Goal: Transaction & Acquisition: Purchase product/service

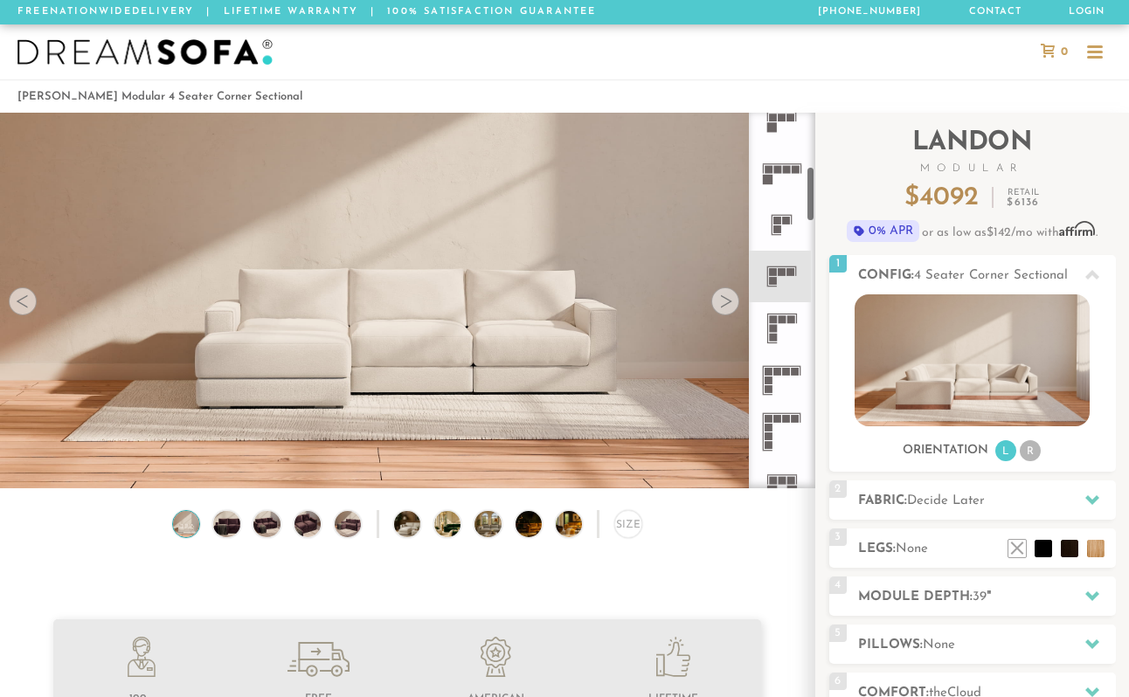
scroll to position [386, 0]
click at [780, 255] on icon at bounding box center [782, 272] width 52 height 52
click at [723, 305] on div at bounding box center [725, 301] width 28 height 28
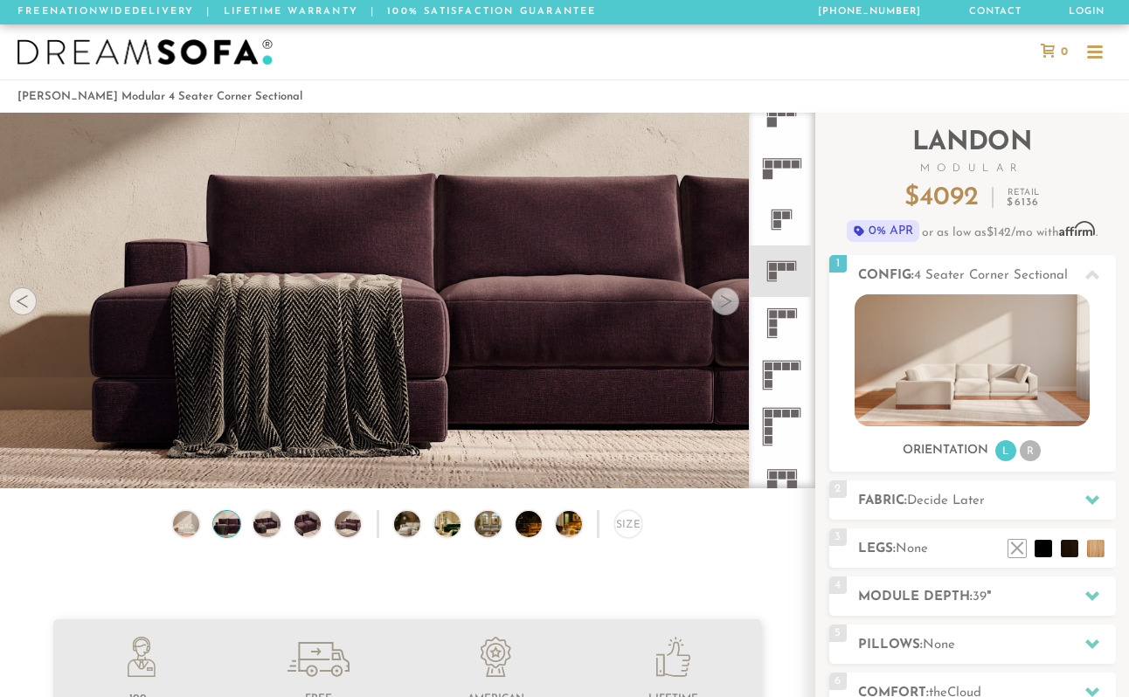
click at [723, 305] on div at bounding box center [725, 301] width 28 height 28
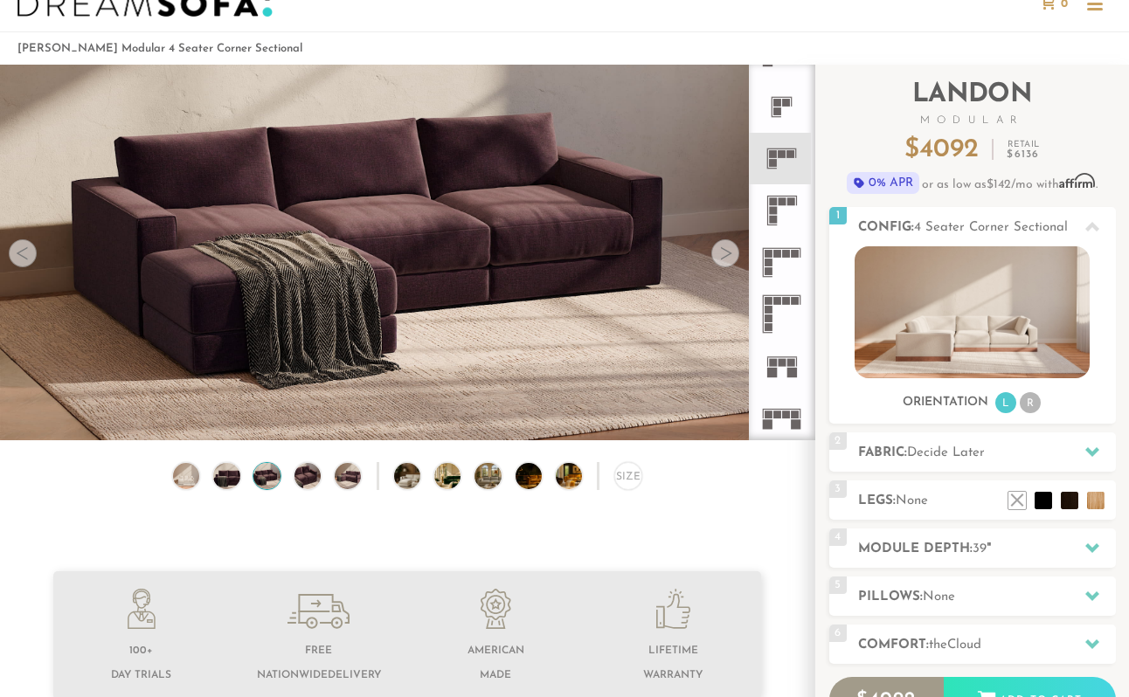
scroll to position [36, 0]
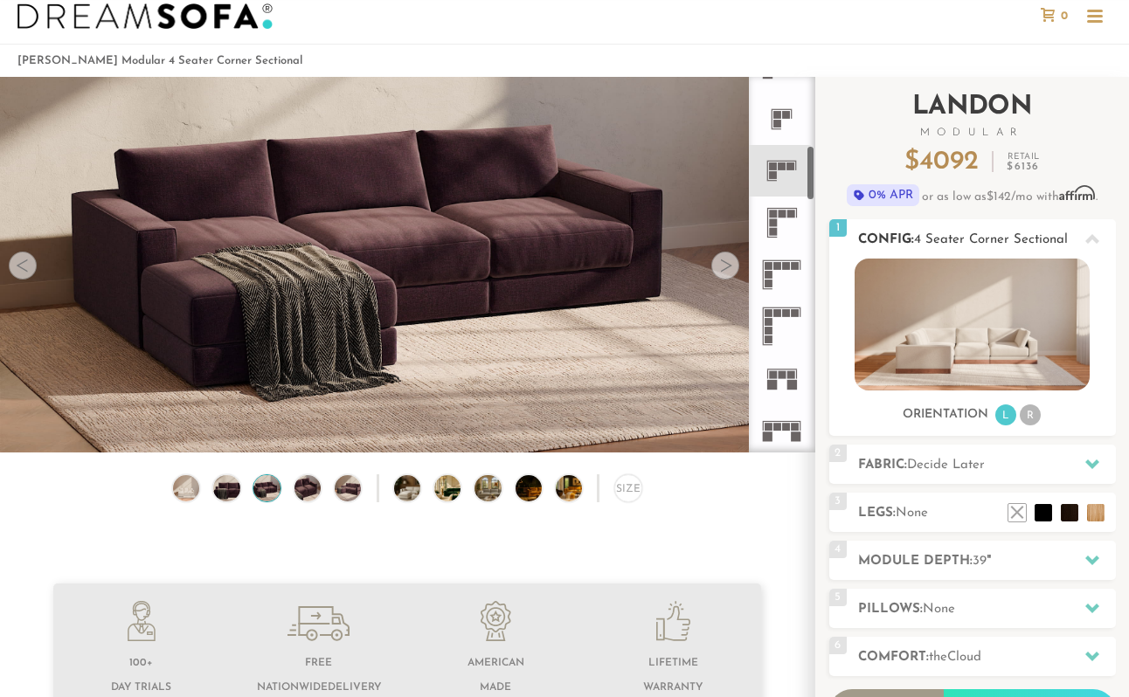
click at [1033, 414] on li "R" at bounding box center [1030, 415] width 21 height 21
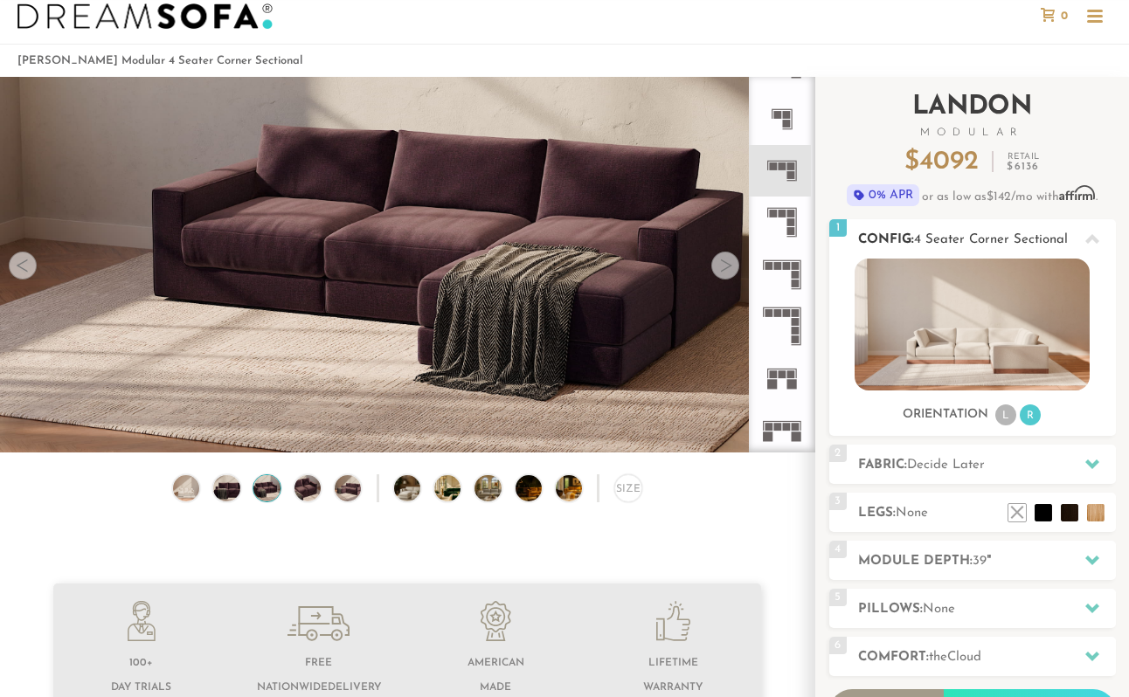
click at [1007, 418] on li "L" at bounding box center [1005, 415] width 21 height 21
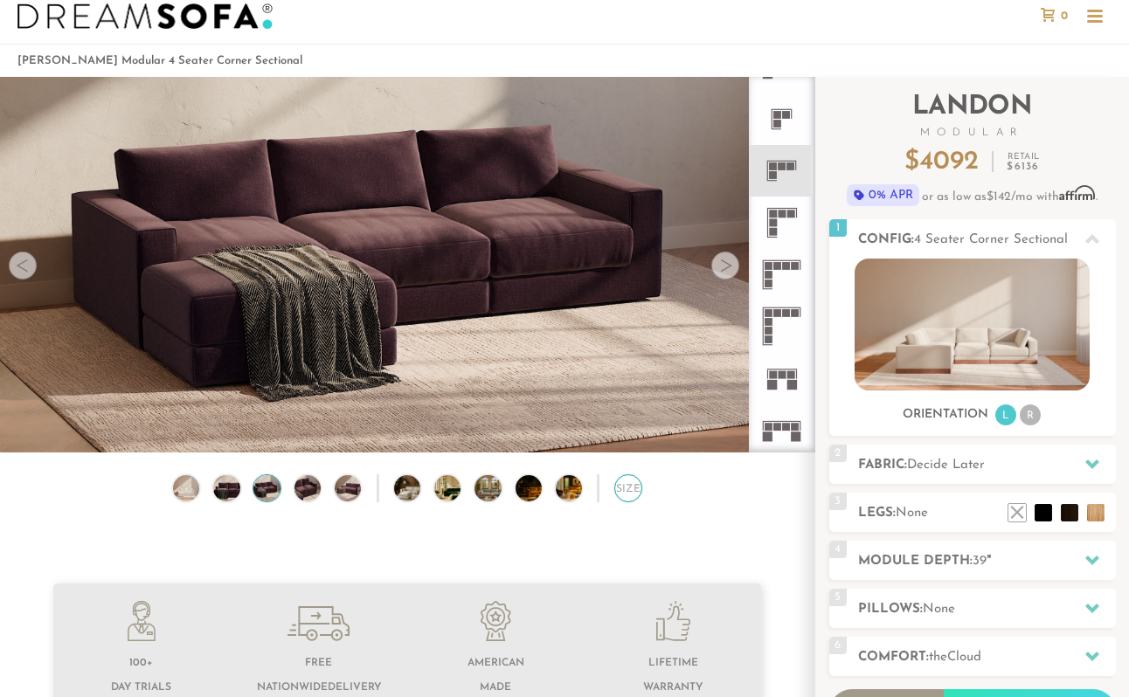
click at [626, 492] on div "Size" at bounding box center [628, 488] width 28 height 28
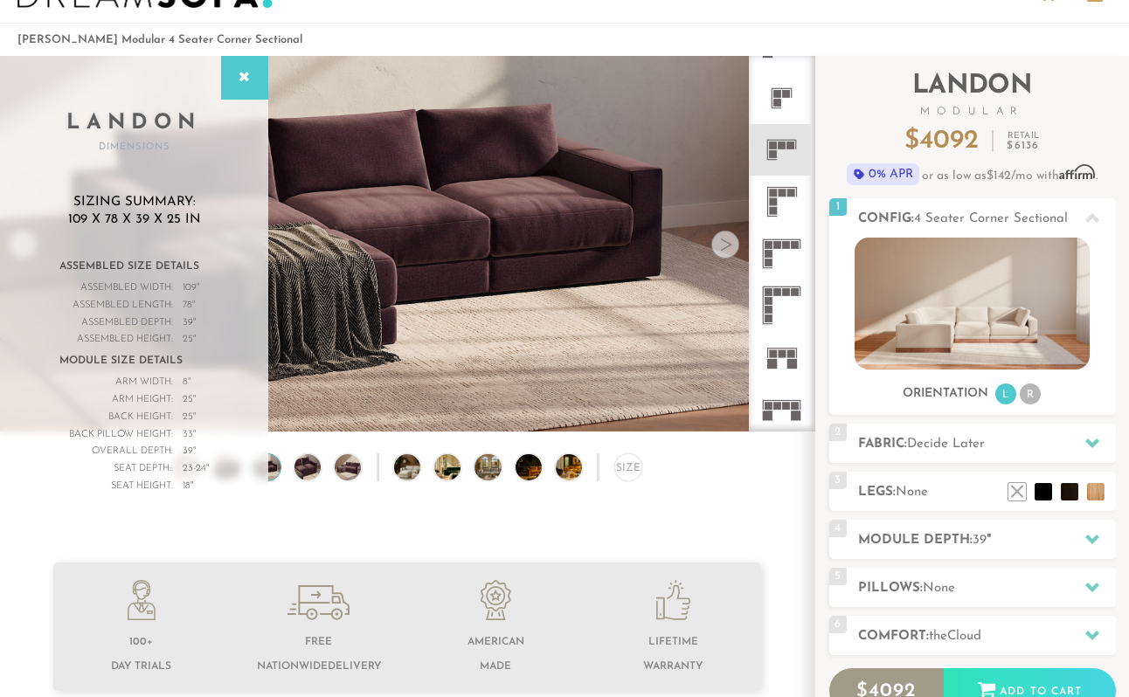
scroll to position [59, 0]
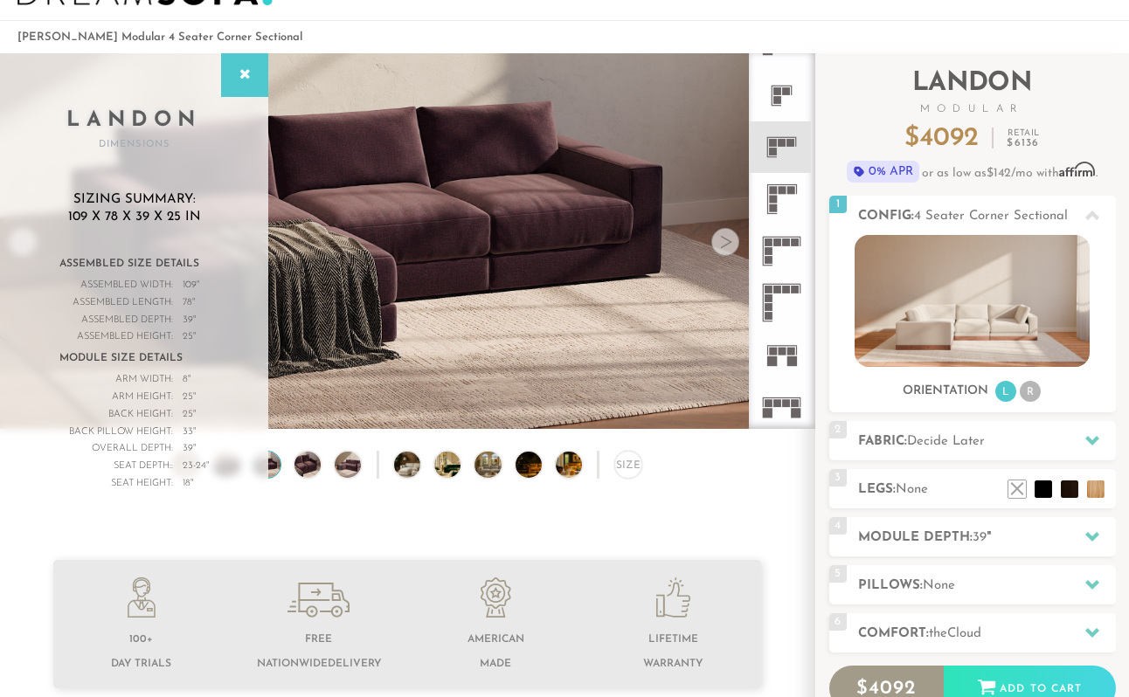
click at [779, 193] on rect at bounding box center [783, 190] width 8 height 8
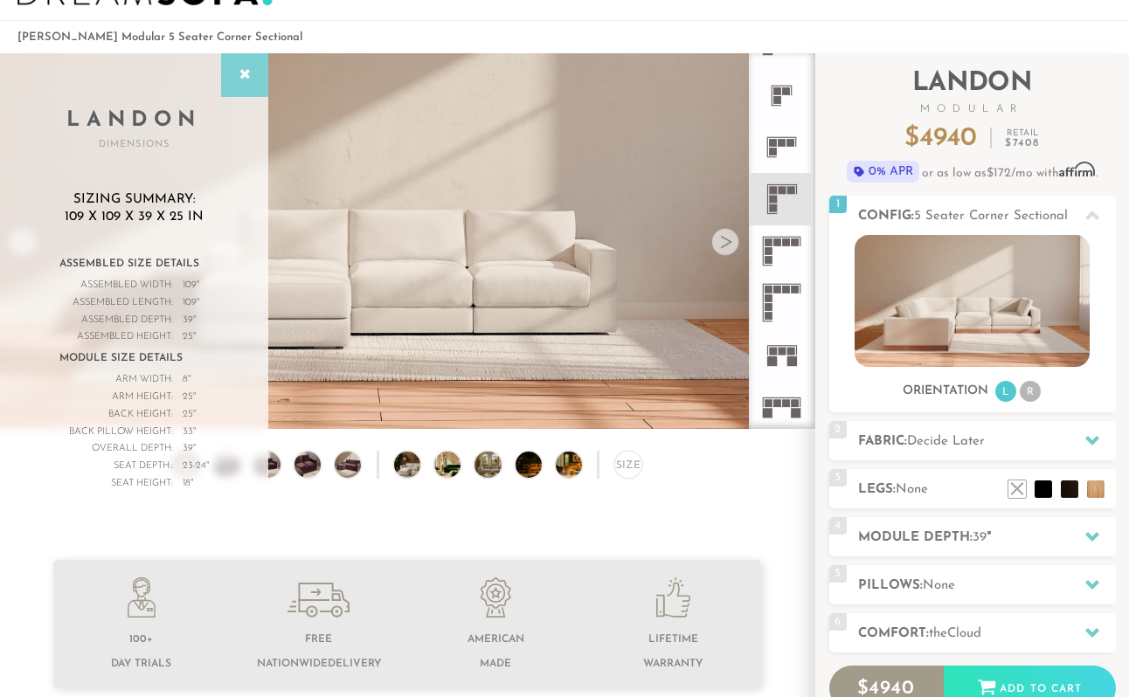
click at [247, 71] on icon at bounding box center [244, 75] width 19 height 14
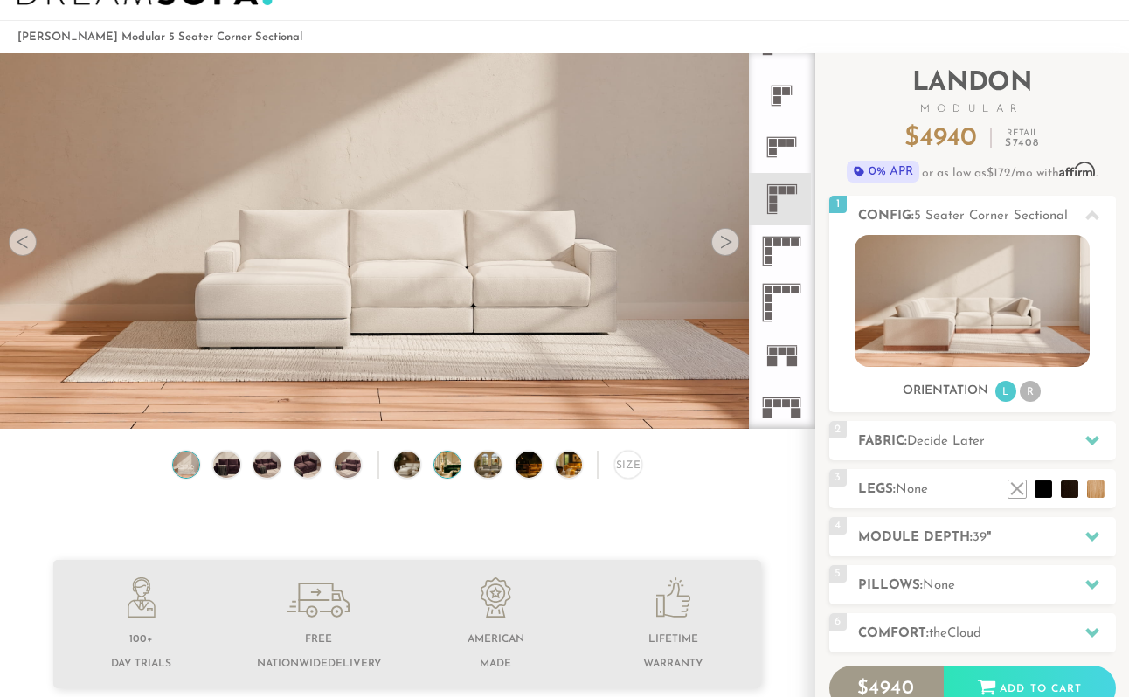
click at [452, 466] on img at bounding box center [457, 465] width 47 height 26
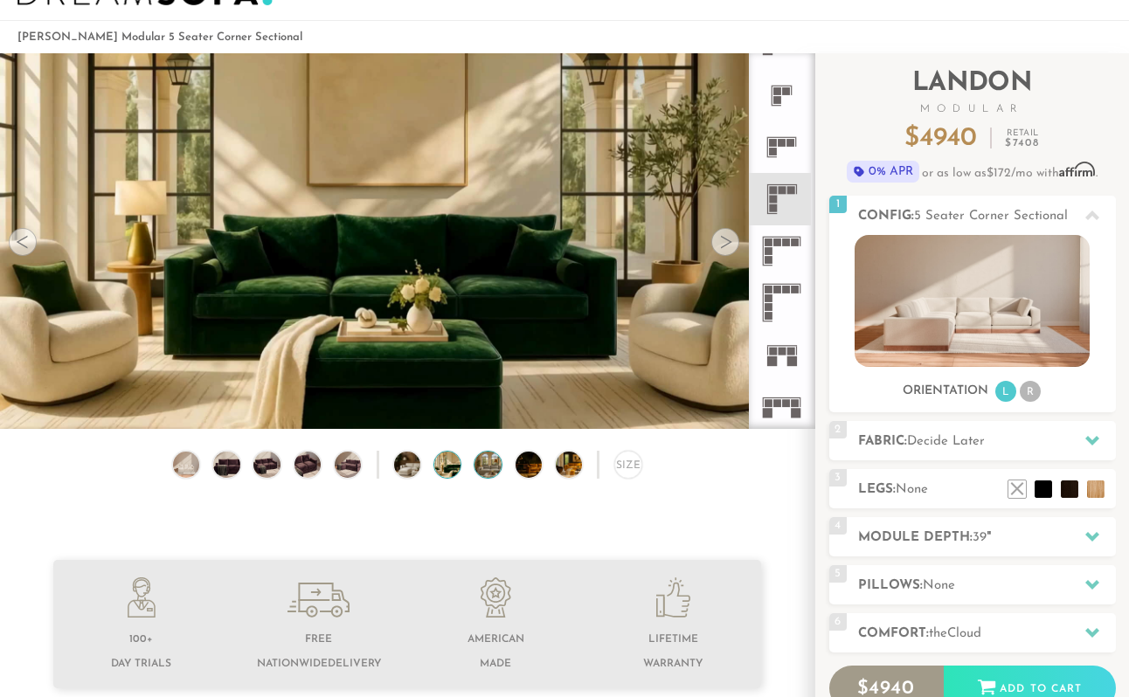
click at [486, 470] on img at bounding box center [497, 465] width 47 height 26
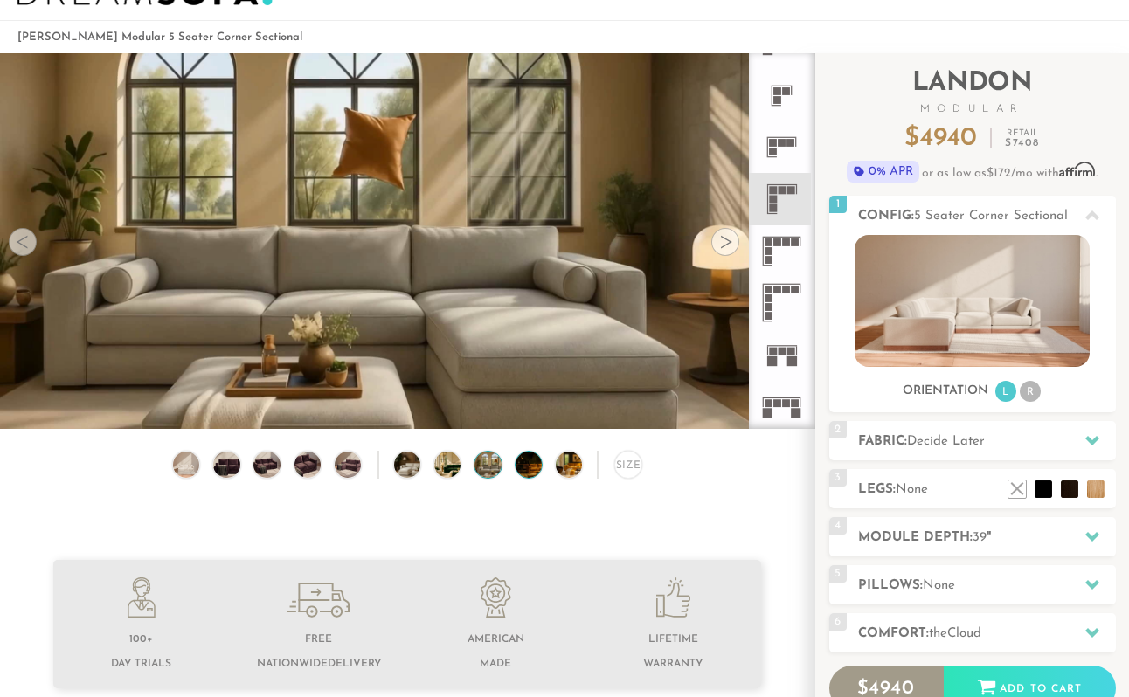
click at [527, 469] on img at bounding box center [539, 465] width 47 height 26
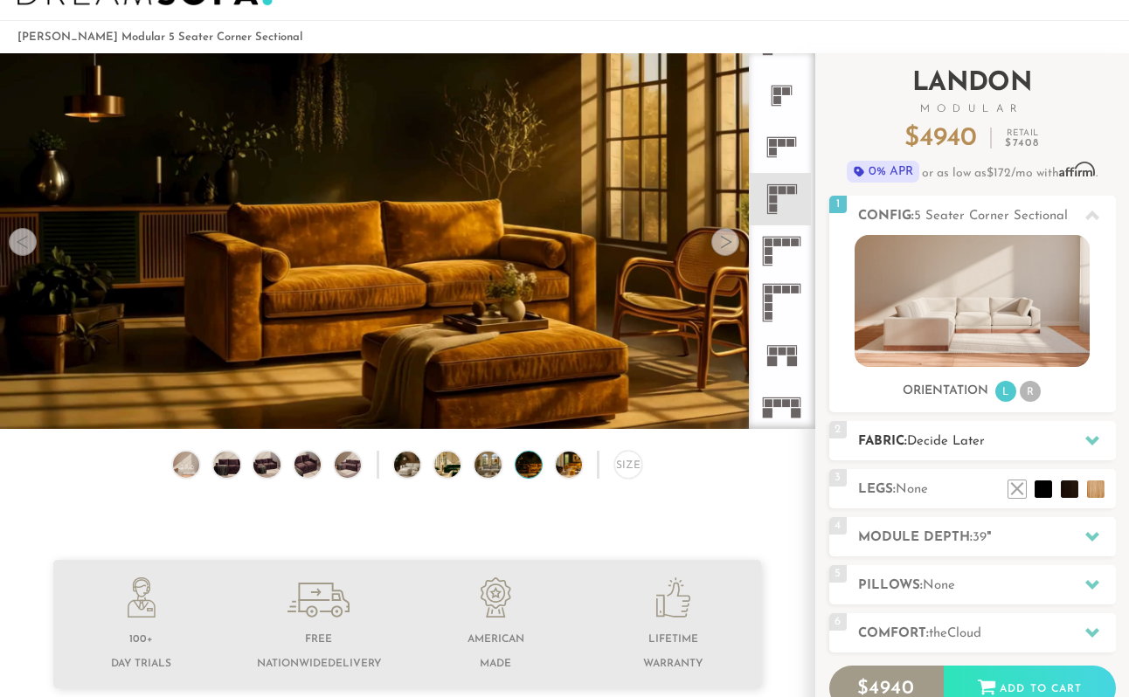
click at [951, 437] on span "Decide Later" at bounding box center [946, 441] width 78 height 13
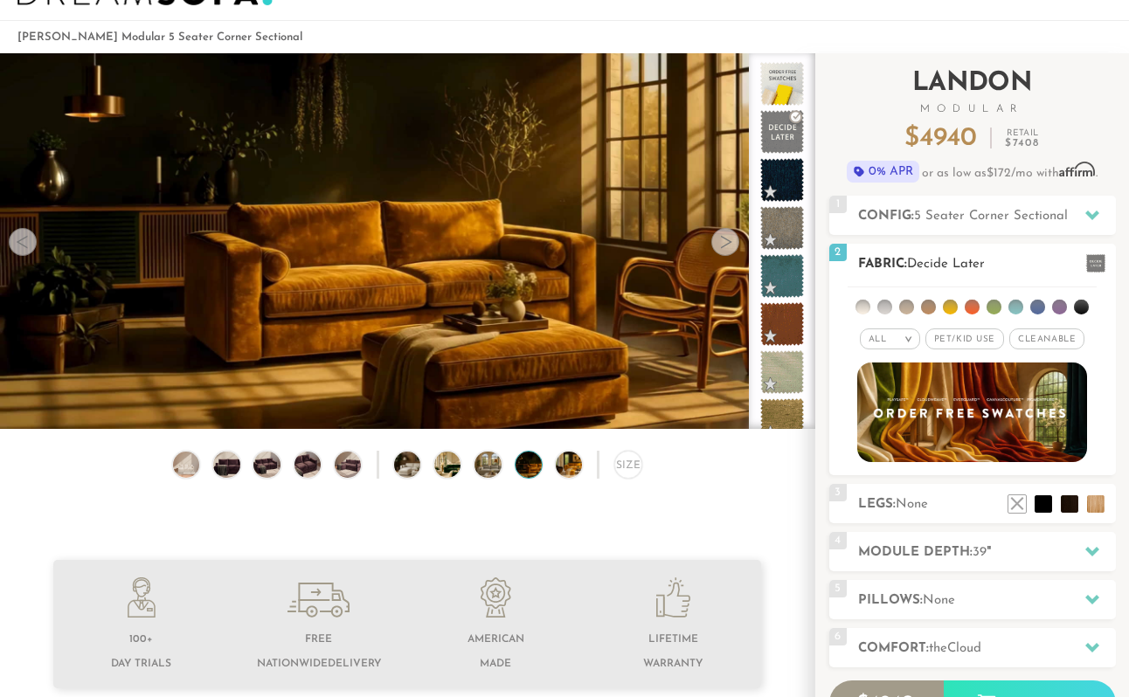
click at [972, 345] on span "Pet/Kid Use x" at bounding box center [964, 339] width 79 height 21
click at [886, 331] on div "All >" at bounding box center [883, 339] width 60 height 21
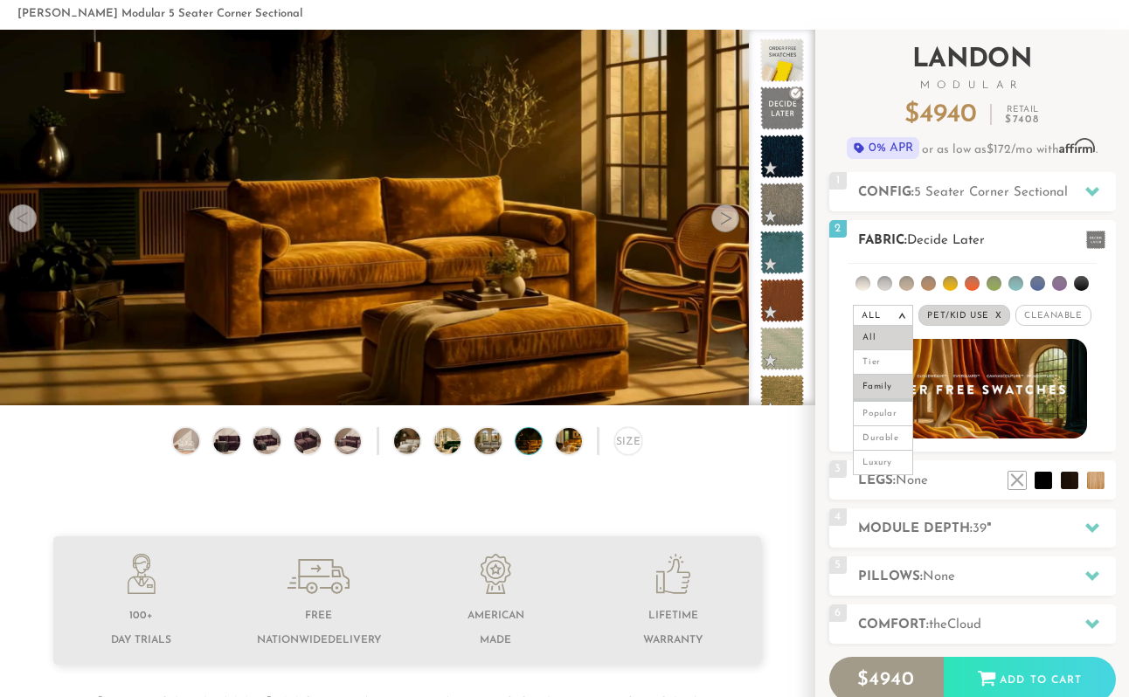
scroll to position [93, 0]
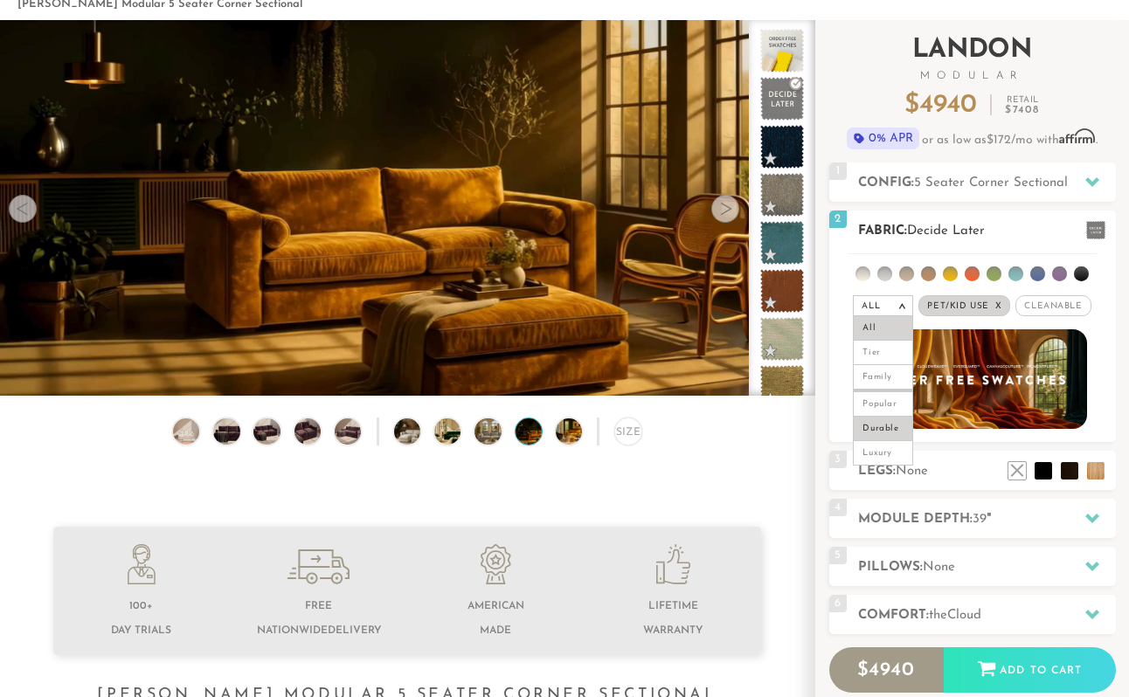
click at [882, 423] on li "Durable" at bounding box center [883, 429] width 60 height 24
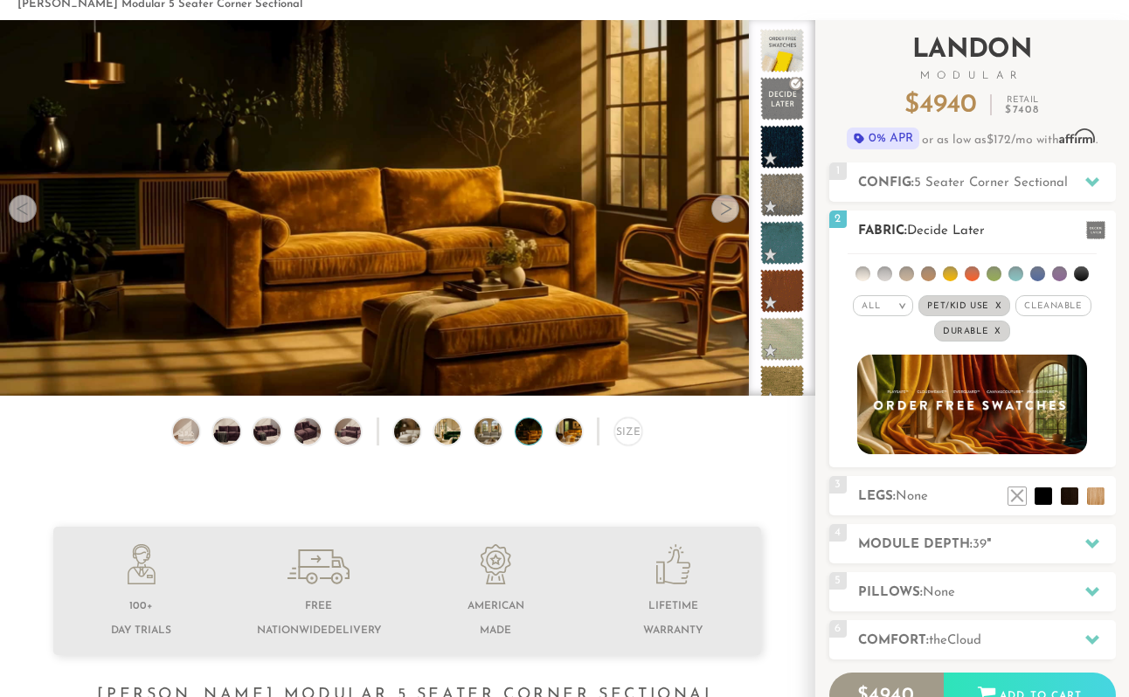
click at [998, 332] on em "x" at bounding box center [997, 332] width 7 height 10
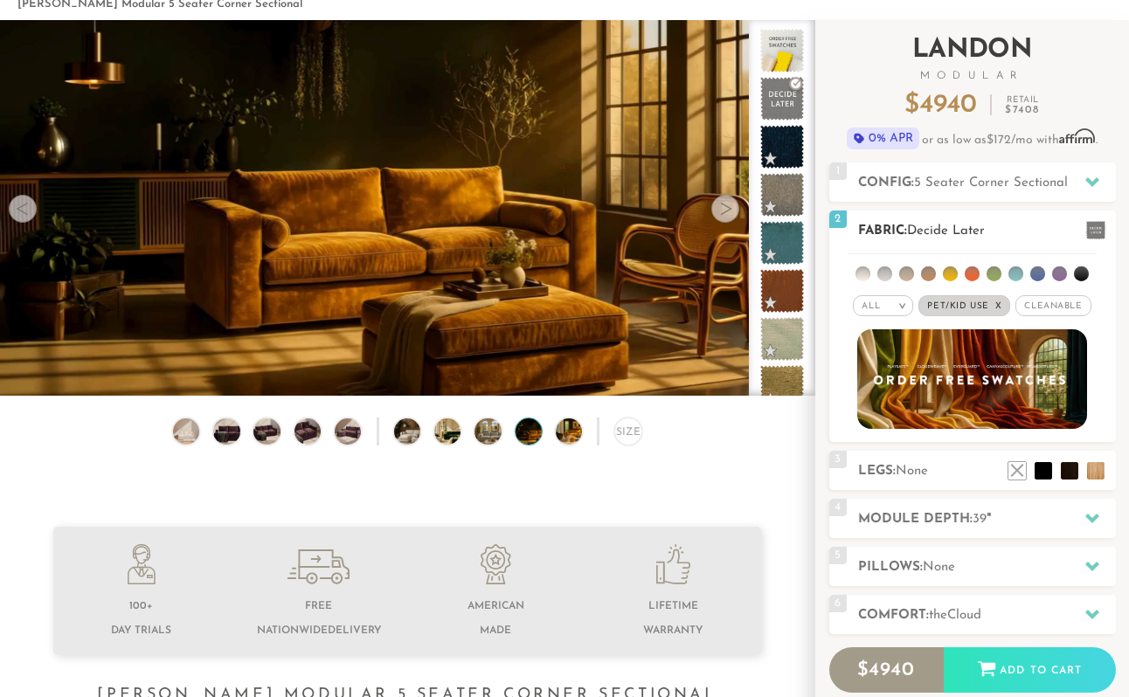
click at [1082, 274] on li at bounding box center [1081, 273] width 15 height 15
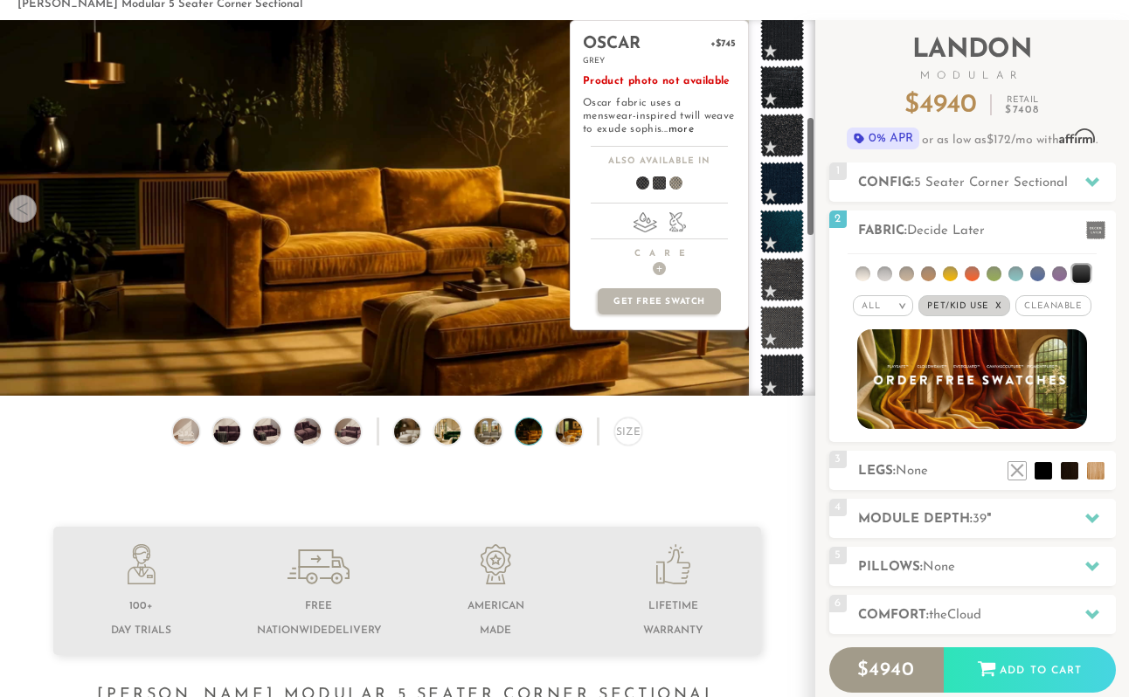
scroll to position [0, 0]
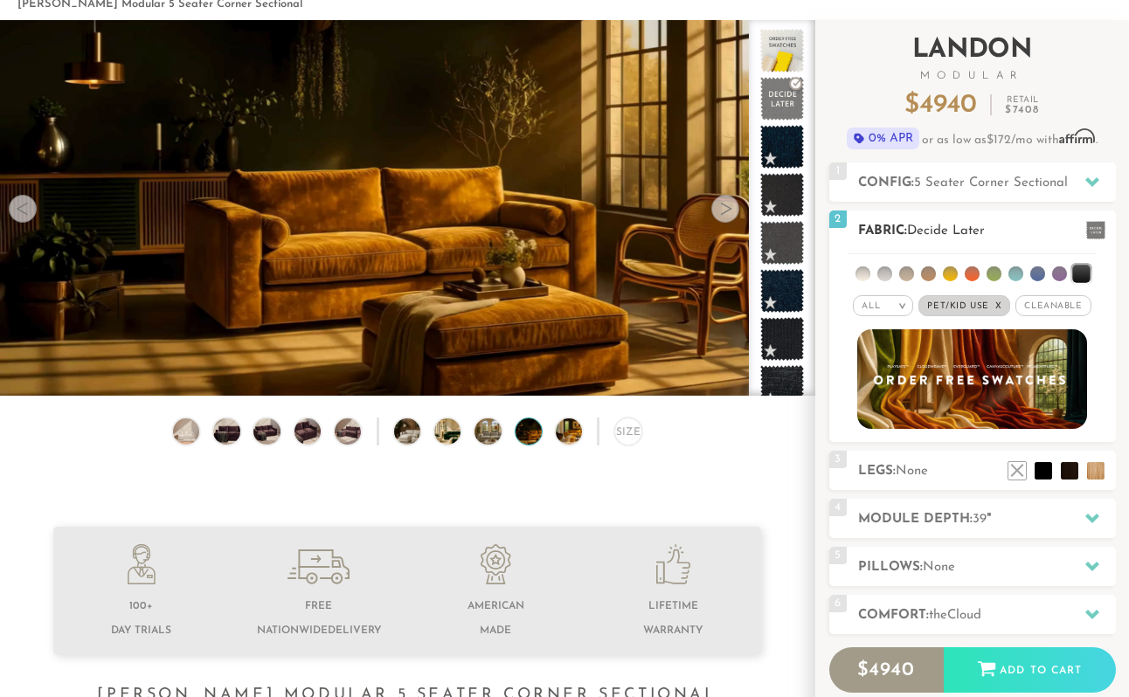
click at [1082, 267] on li at bounding box center [1080, 273] width 17 height 17
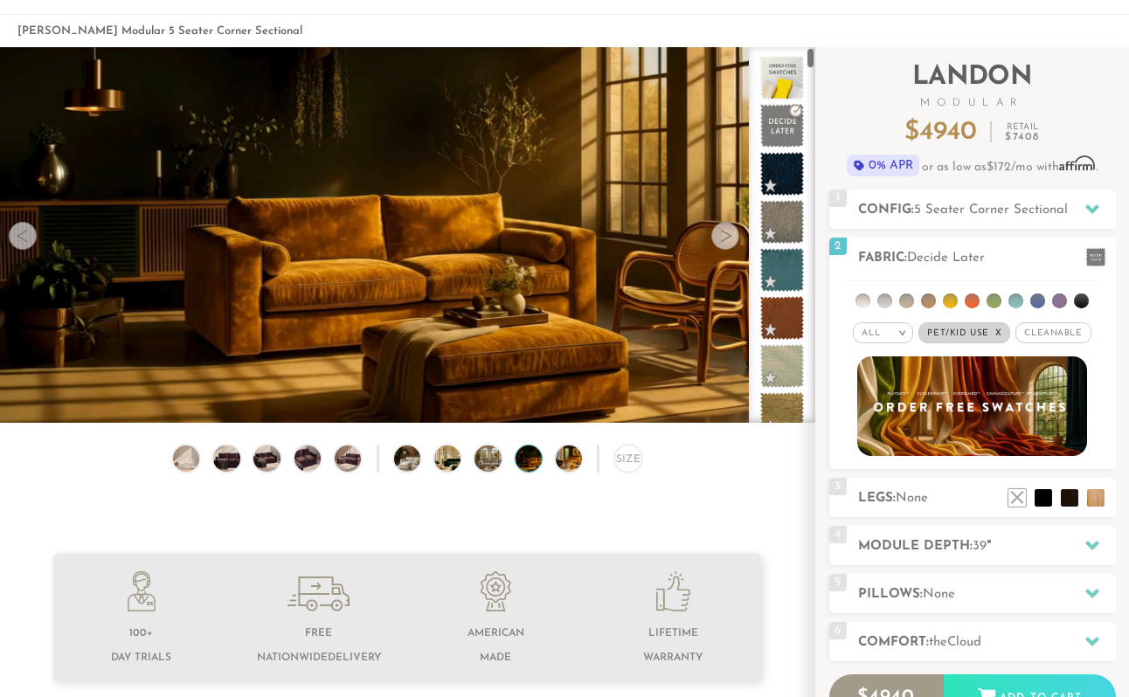
scroll to position [64, 0]
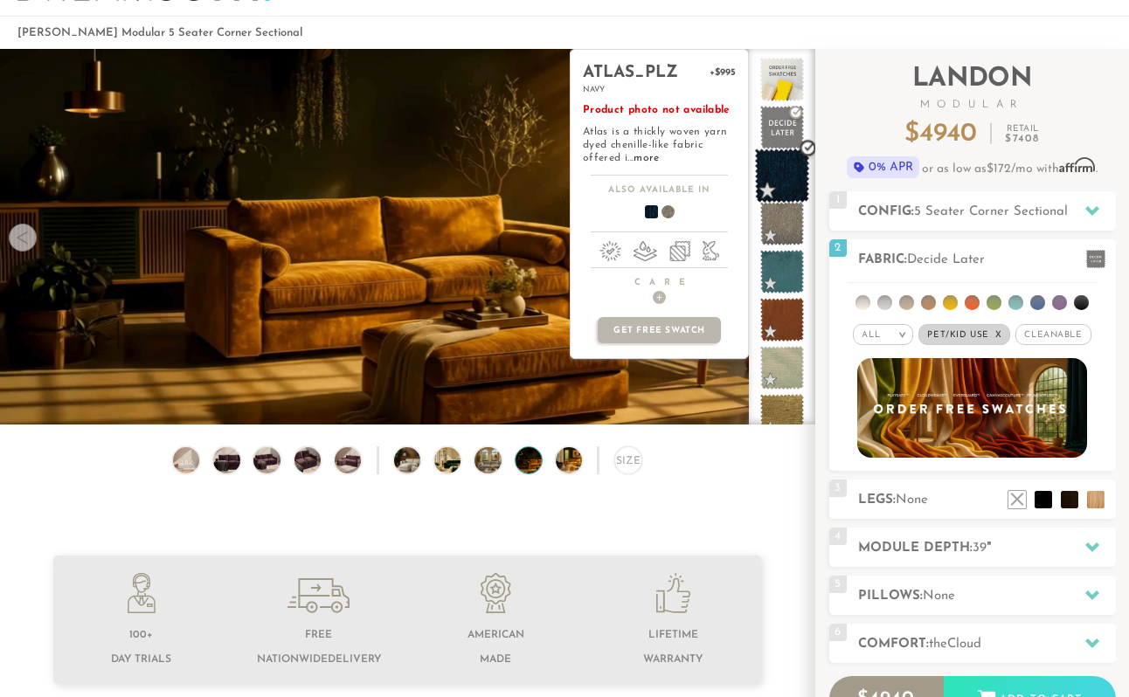
click at [781, 183] on span at bounding box center [782, 176] width 55 height 55
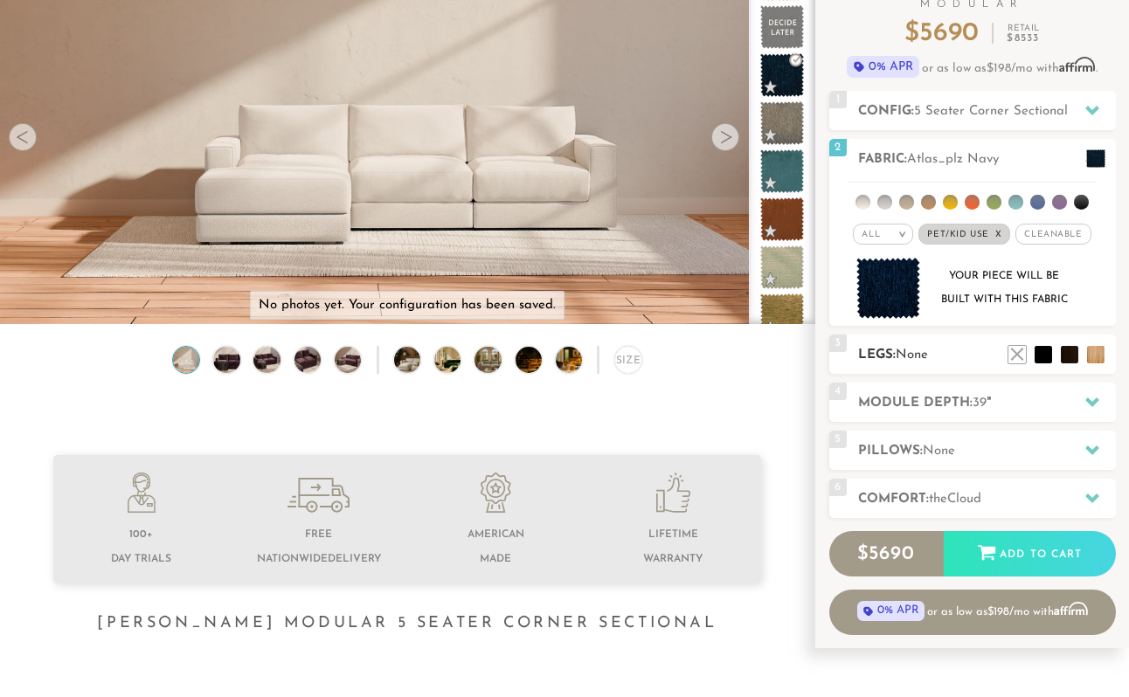
scroll to position [170, 0]
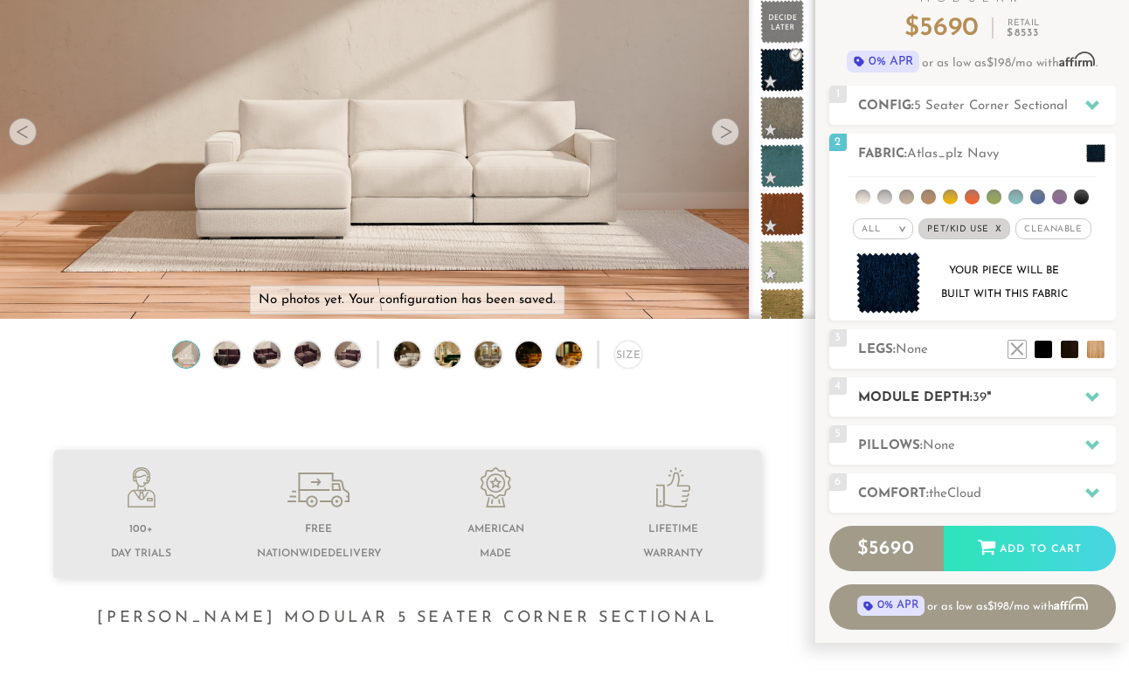
click at [950, 401] on h2 "Module Depth: 39 "" at bounding box center [987, 398] width 258 height 20
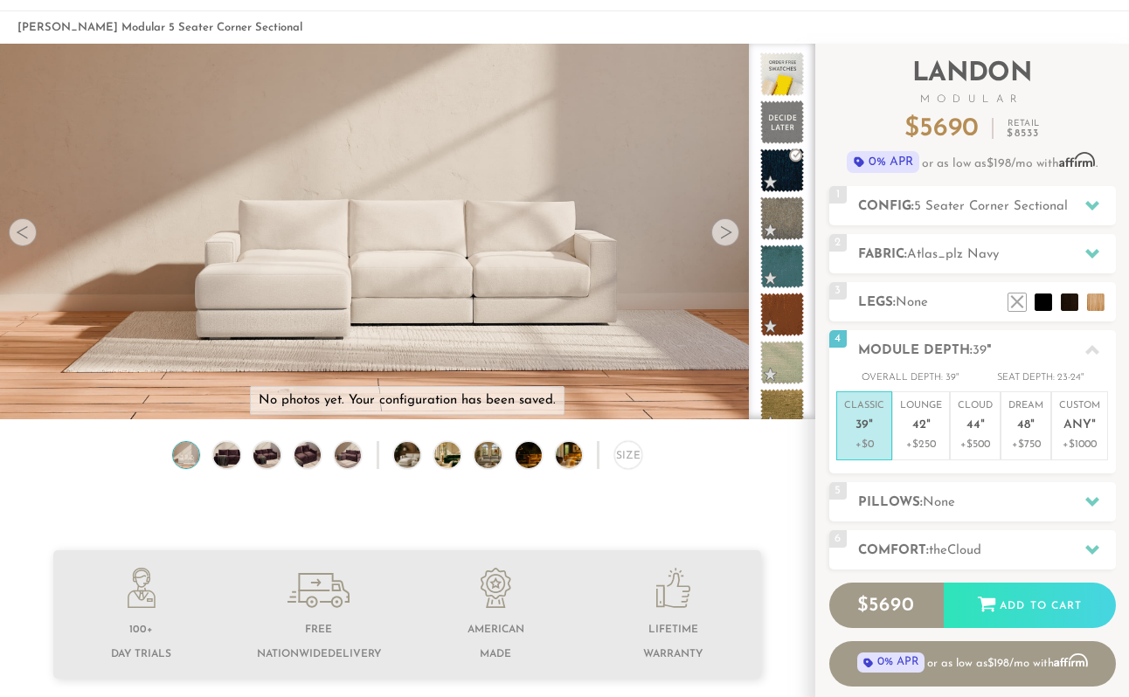
scroll to position [0, 0]
